Goal: Find contact information: Find contact information

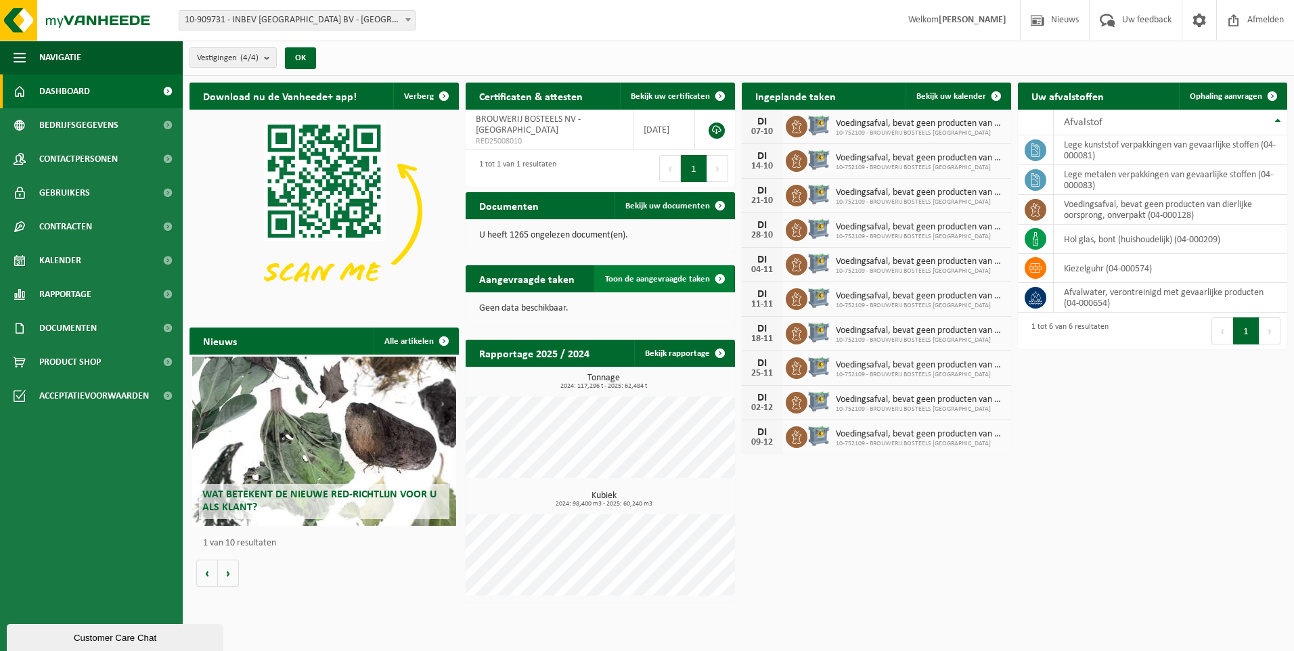
click at [719, 278] on span at bounding box center [719, 278] width 27 height 27
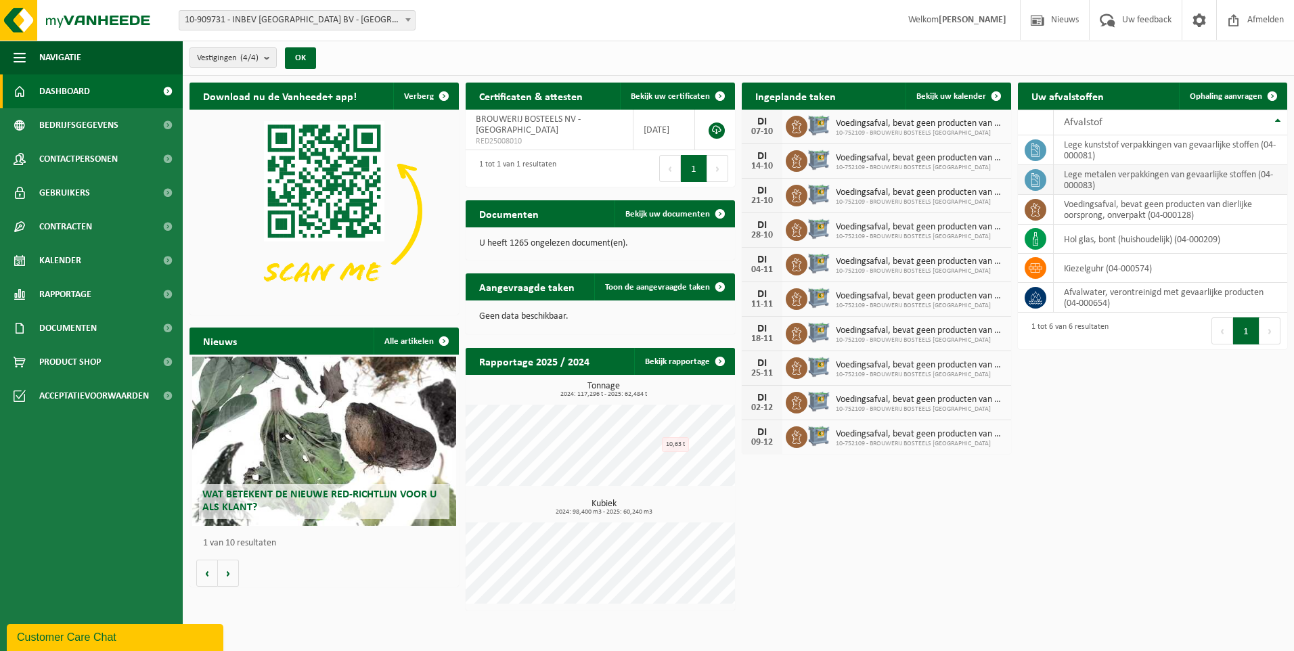
click at [1127, 181] on td "lege metalen verpakkingen van gevaarlijke stoffen (04-000083)" at bounding box center [1170, 180] width 233 height 30
click at [1236, 97] on span "Ophaling aanvragen" at bounding box center [1226, 96] width 72 height 9
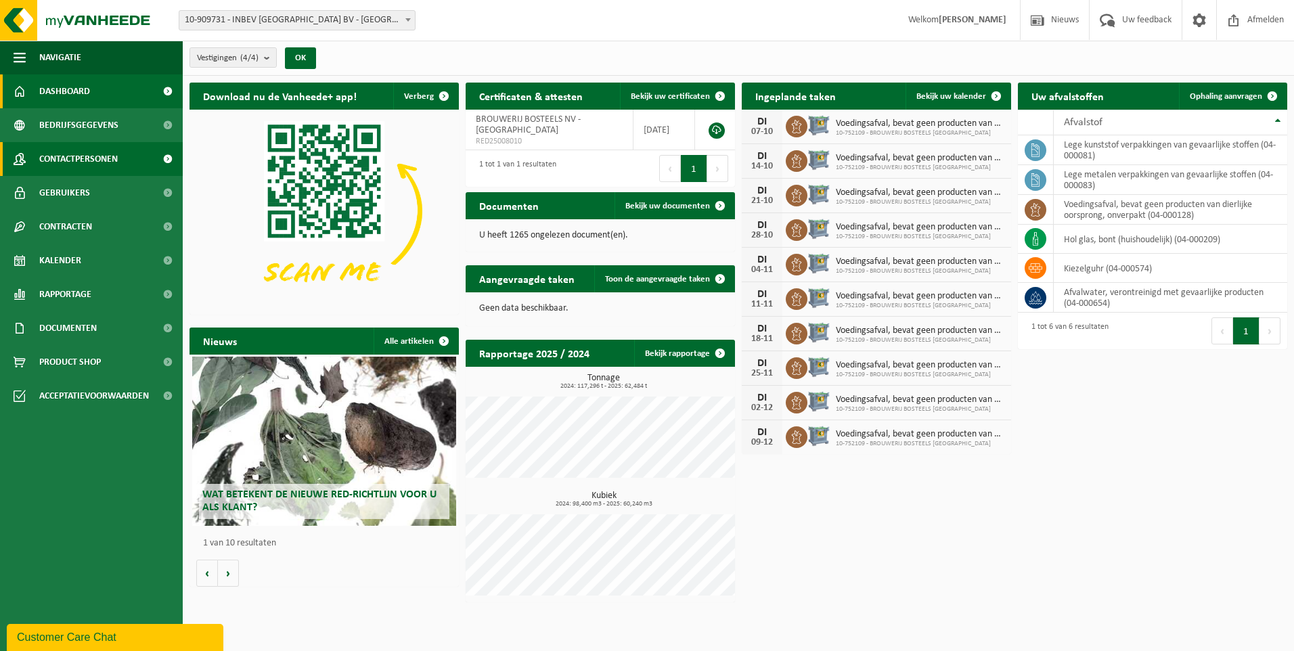
click at [58, 155] on span "Contactpersonen" at bounding box center [78, 159] width 78 height 34
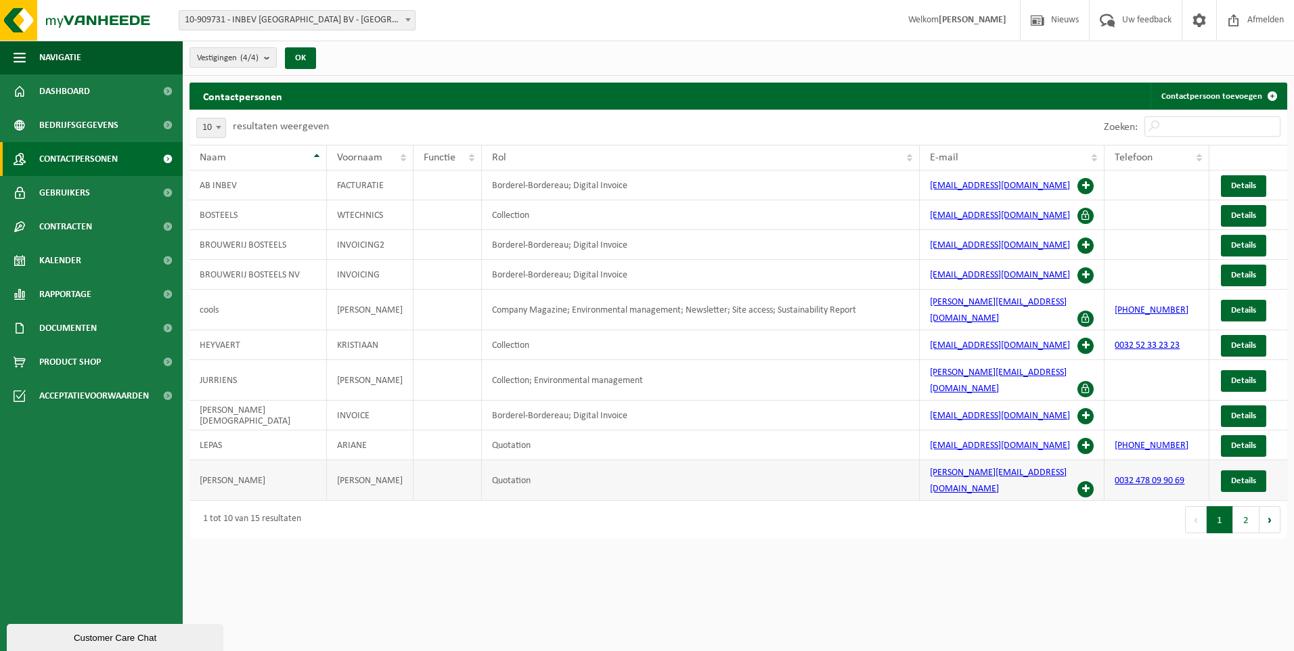
click at [1087, 481] on span at bounding box center [1085, 489] width 16 height 16
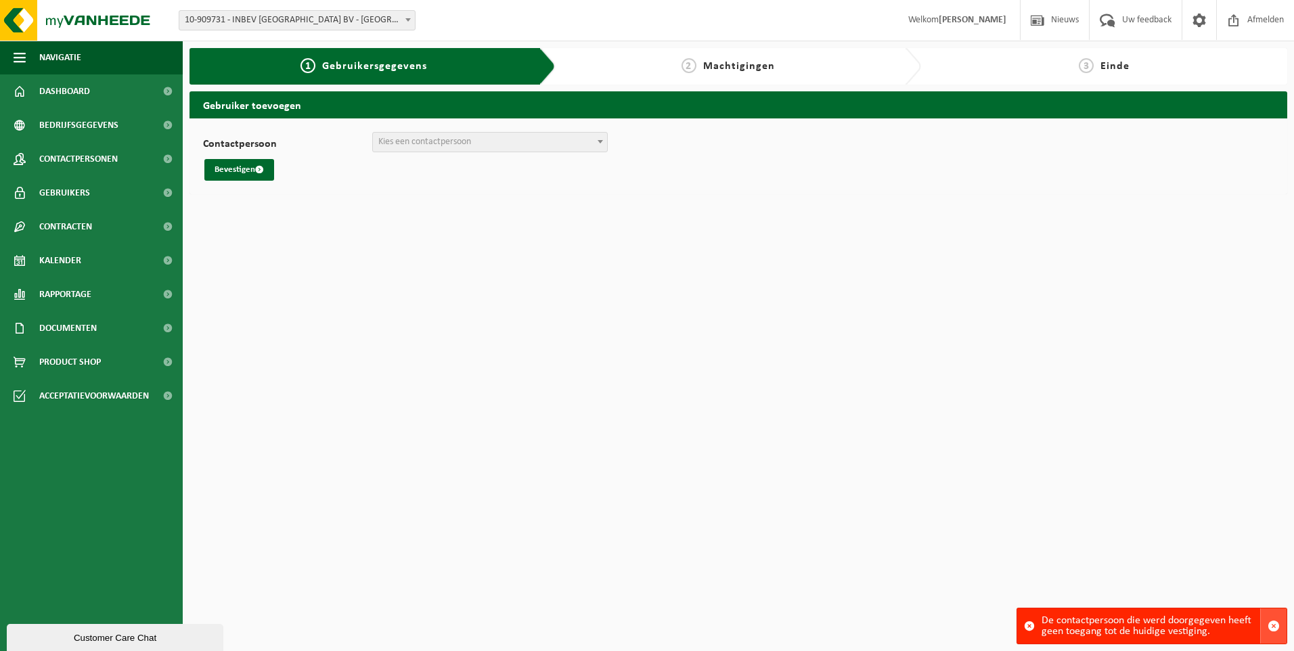
click at [1274, 623] on span "button" at bounding box center [1273, 626] width 12 height 12
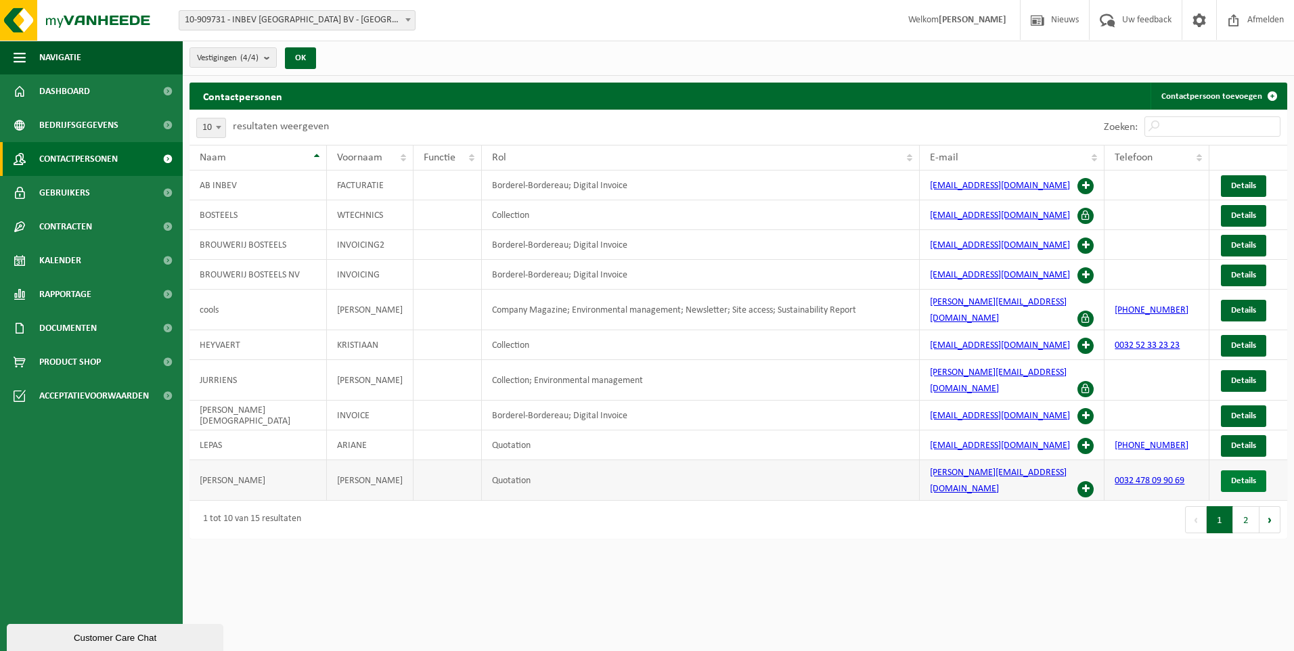
click at [1244, 476] on span "Details" at bounding box center [1243, 480] width 25 height 9
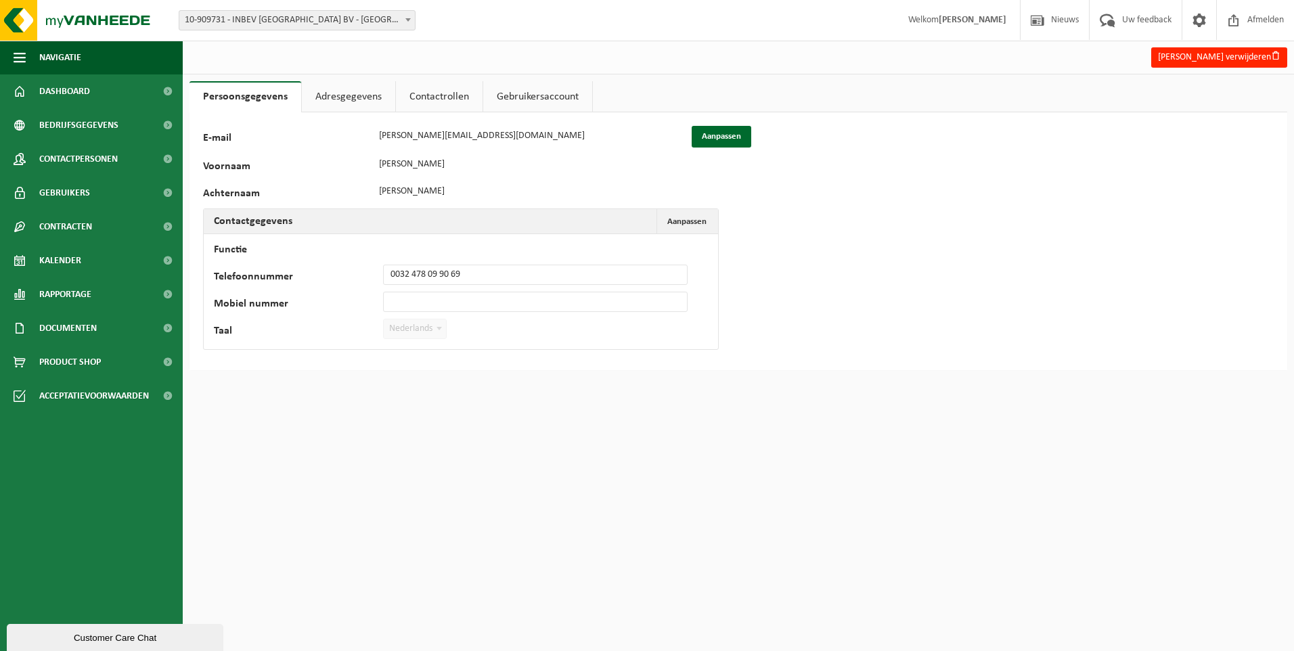
click at [351, 98] on link "Adresgegevens" at bounding box center [348, 96] width 93 height 31
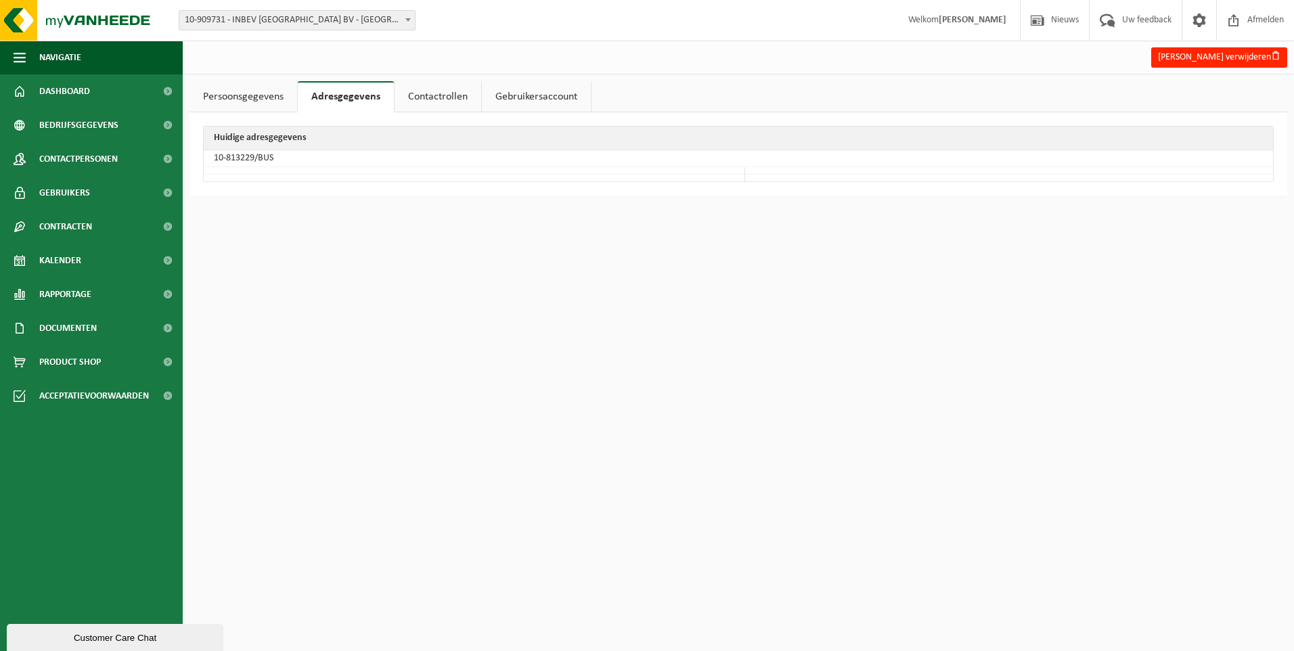
click at [418, 93] on link "Contactrollen" at bounding box center [438, 96] width 87 height 31
